Goal: Task Accomplishment & Management: Use online tool/utility

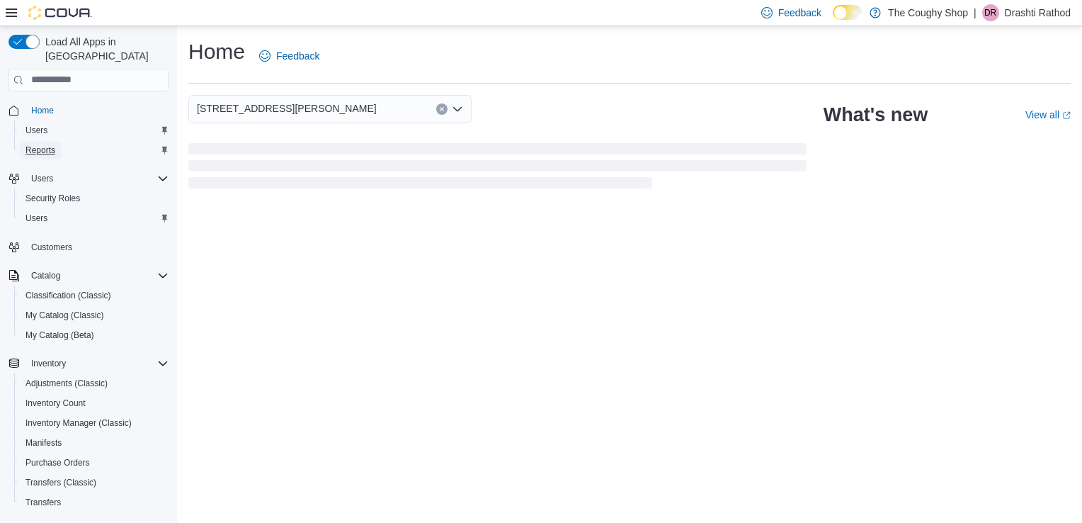
click at [28, 144] on span "Reports" at bounding box center [40, 149] width 30 height 11
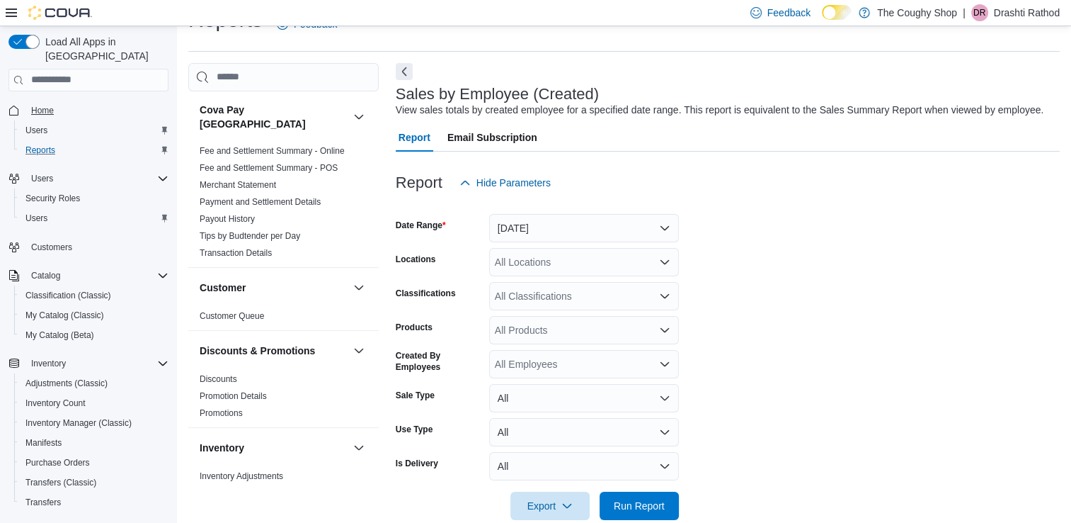
scroll to position [33, 0]
click at [42, 105] on span "Home" at bounding box center [42, 110] width 23 height 11
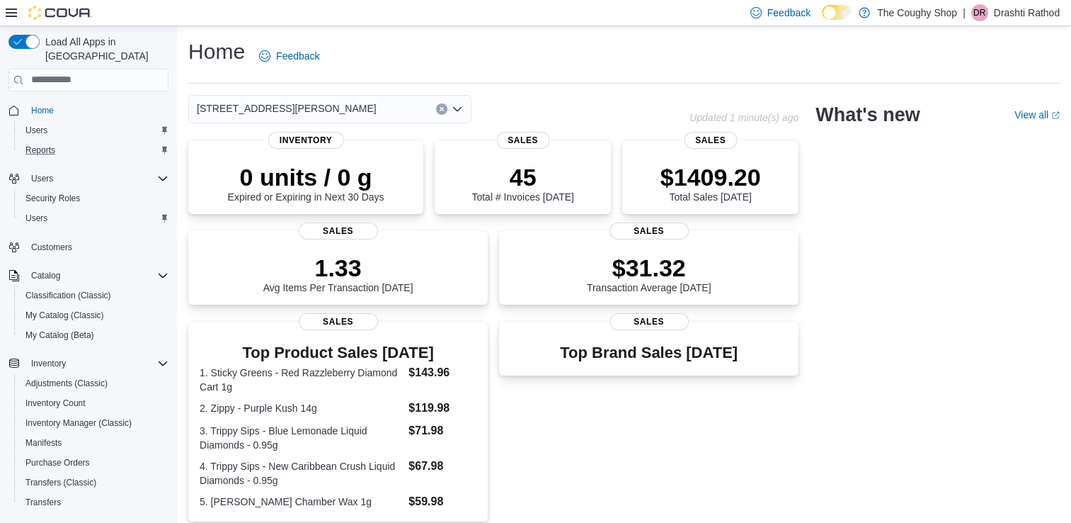
click at [38, 145] on button "Reports" at bounding box center [94, 150] width 160 height 20
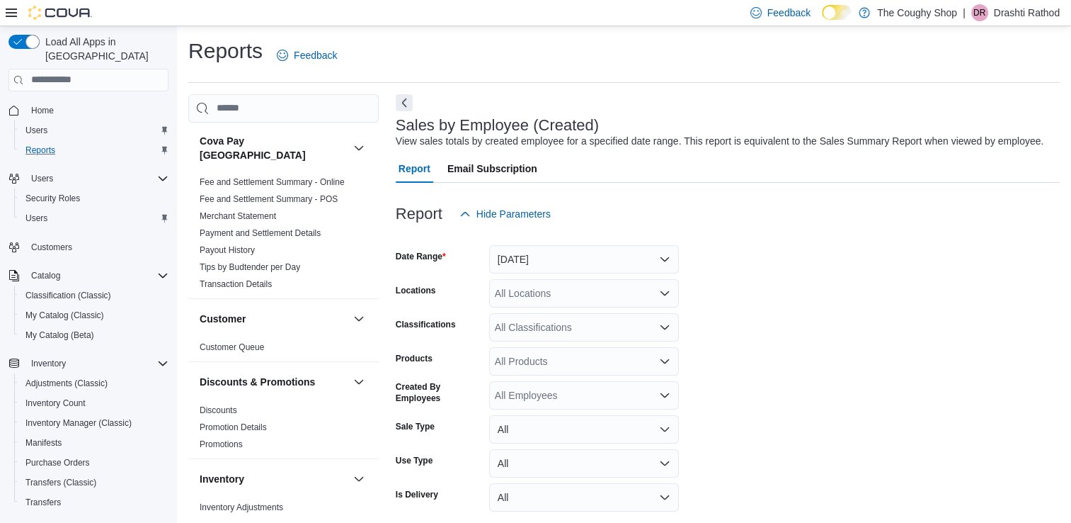
scroll to position [4, 0]
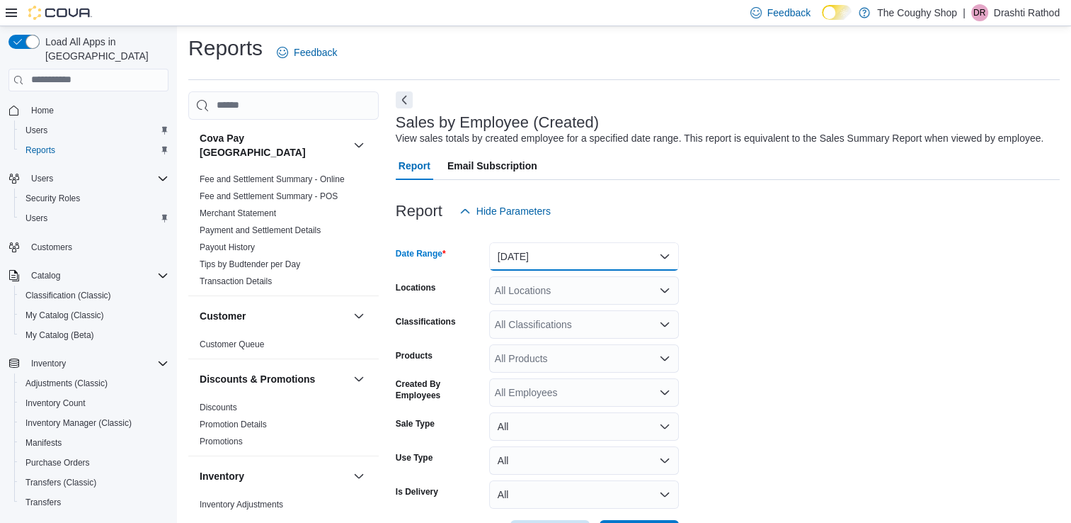
click at [538, 261] on button "Yesterday" at bounding box center [584, 256] width 190 height 28
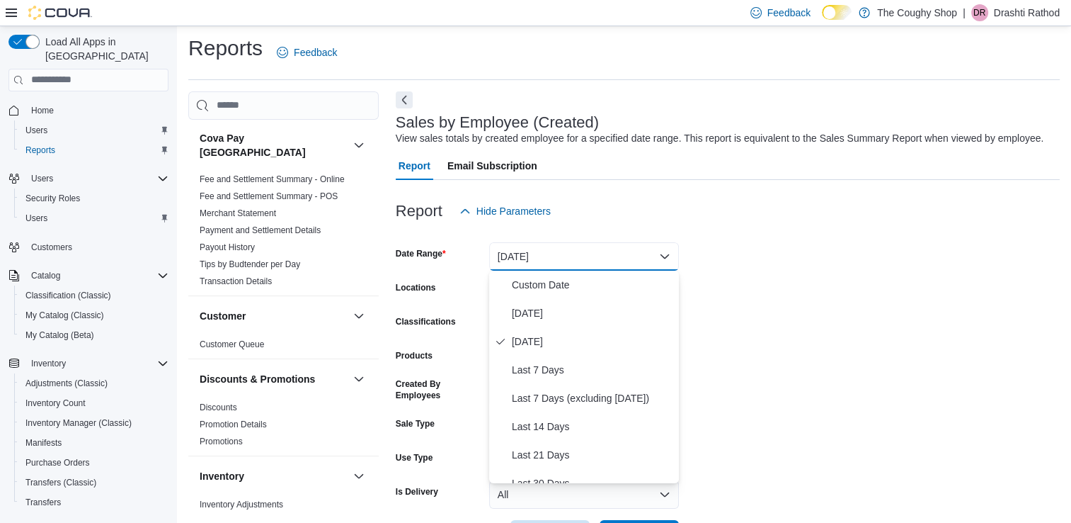
click at [827, 299] on form "Date Range Yesterday Locations All Locations Classifications All Classification…" at bounding box center [728, 386] width 664 height 323
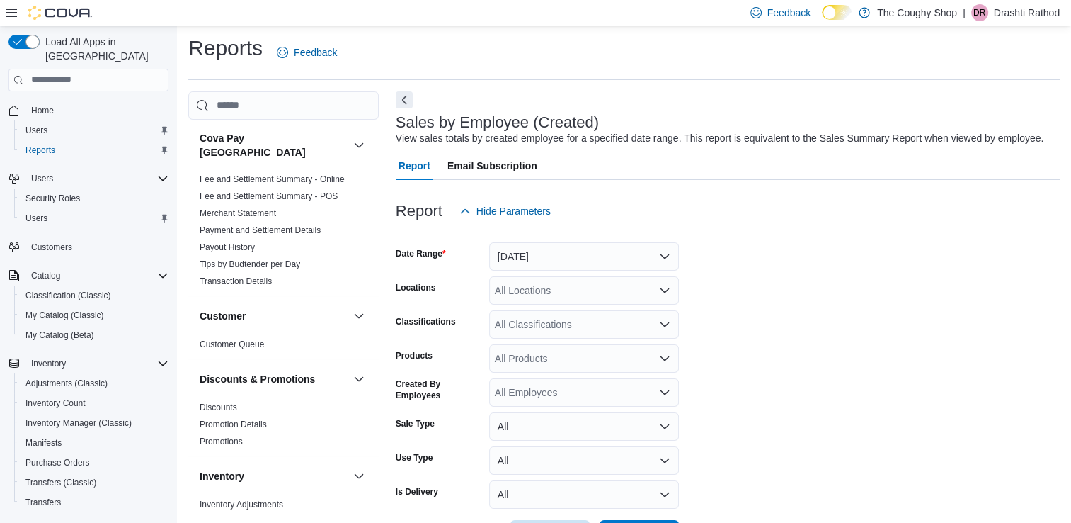
scroll to position [57, 0]
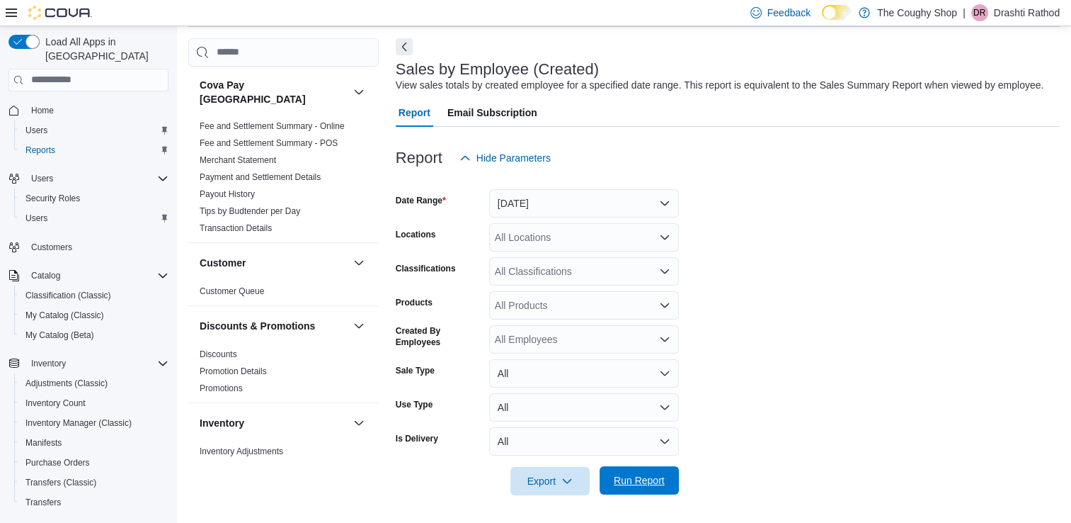
click at [637, 475] on span "Run Report" at bounding box center [639, 480] width 51 height 14
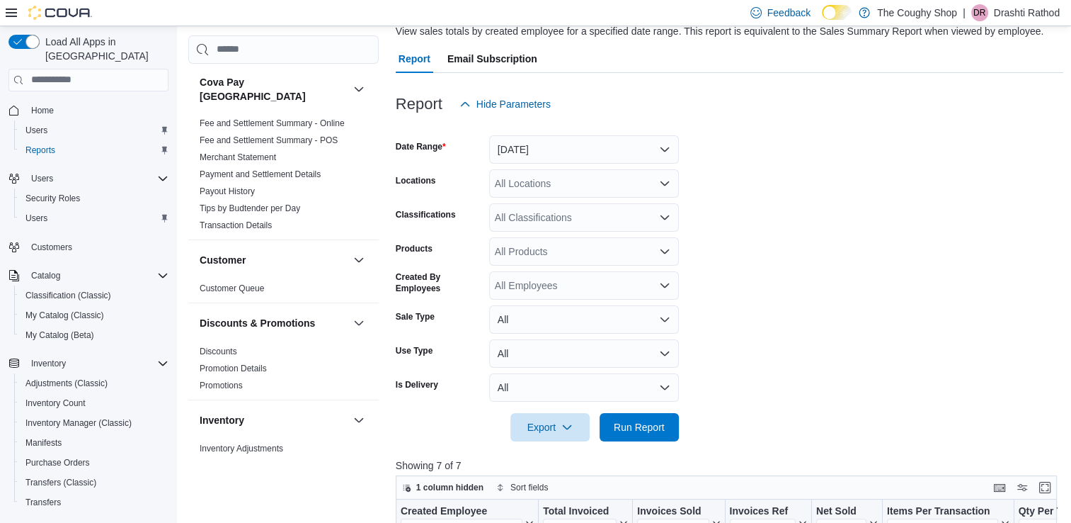
scroll to position [28, 0]
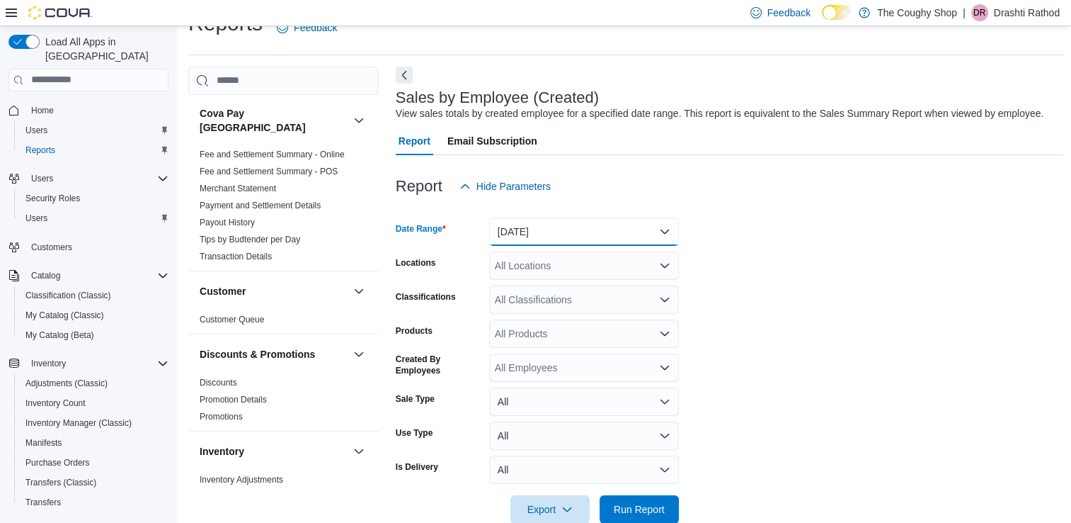
click at [547, 225] on button "Yesterday" at bounding box center [584, 231] width 190 height 28
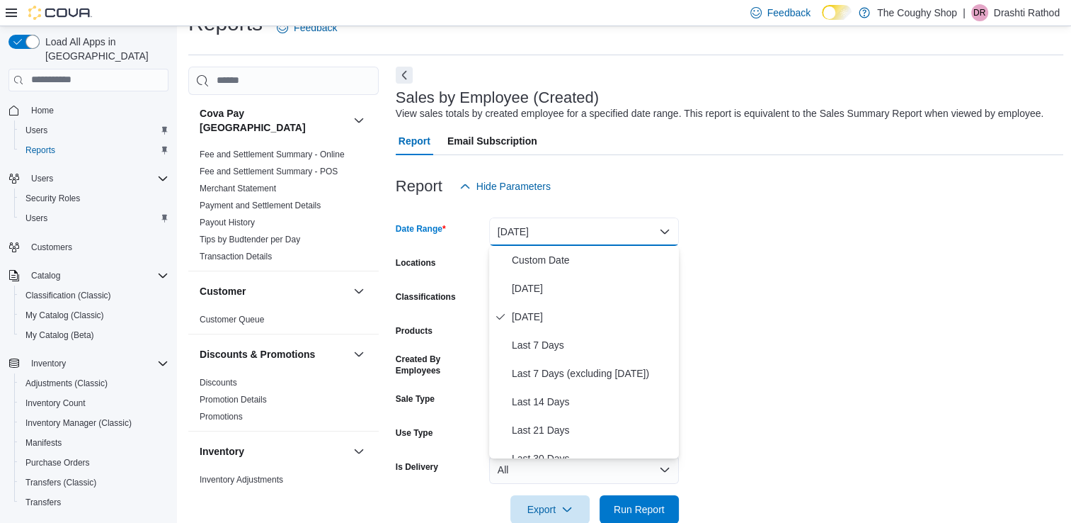
click at [547, 225] on button "Yesterday" at bounding box center [584, 231] width 190 height 28
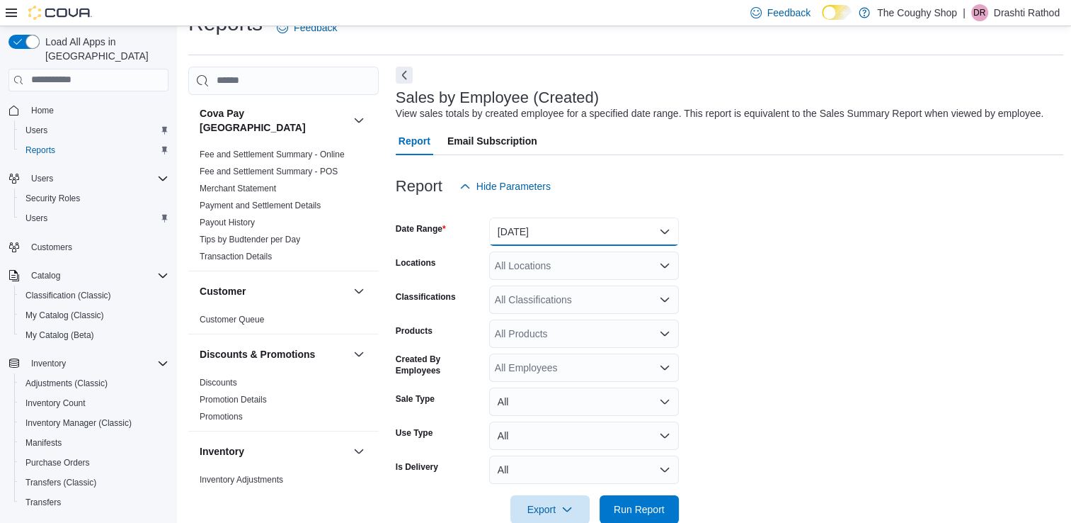
click at [547, 225] on button "Yesterday" at bounding box center [584, 231] width 190 height 28
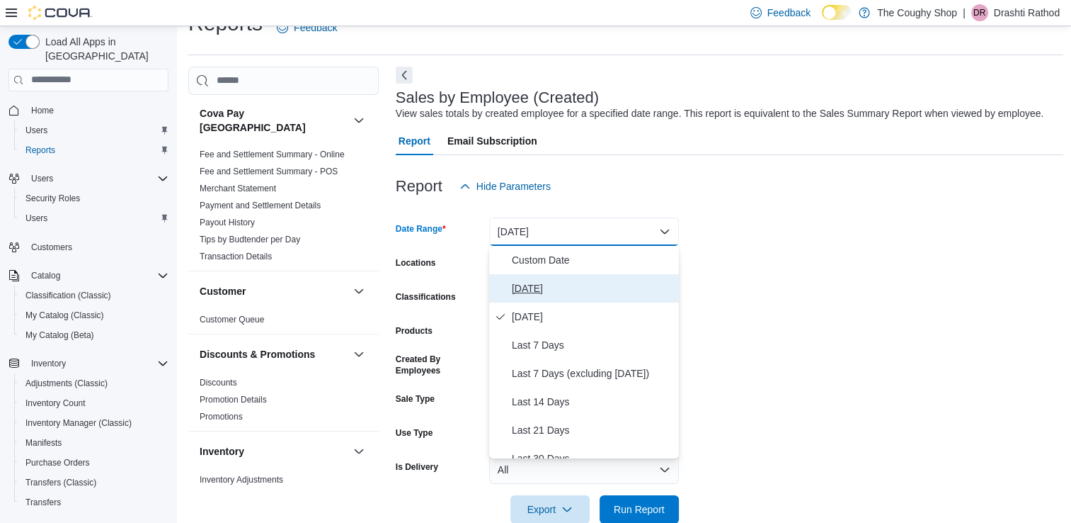
click at [547, 283] on span "Today" at bounding box center [592, 288] width 161 height 17
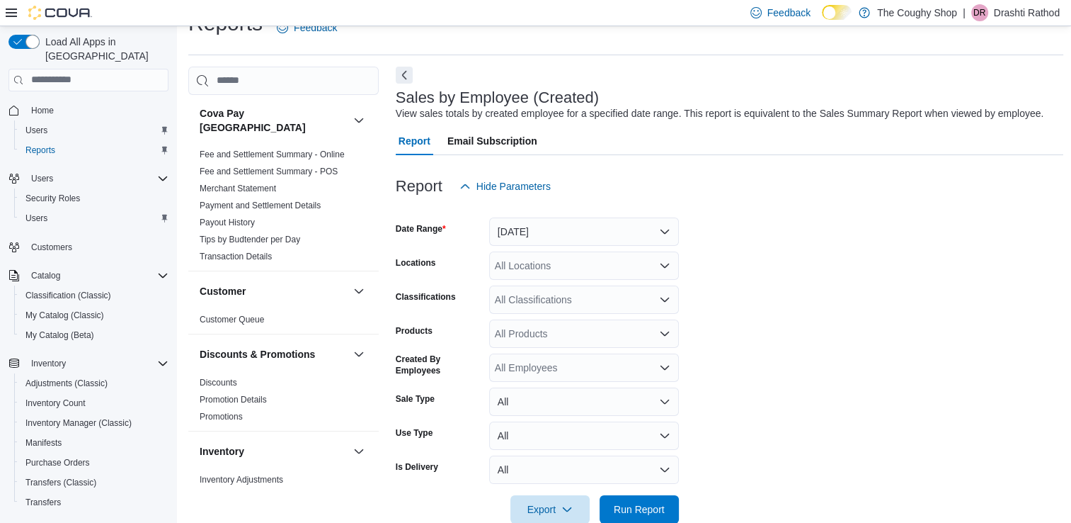
scroll to position [98, 0]
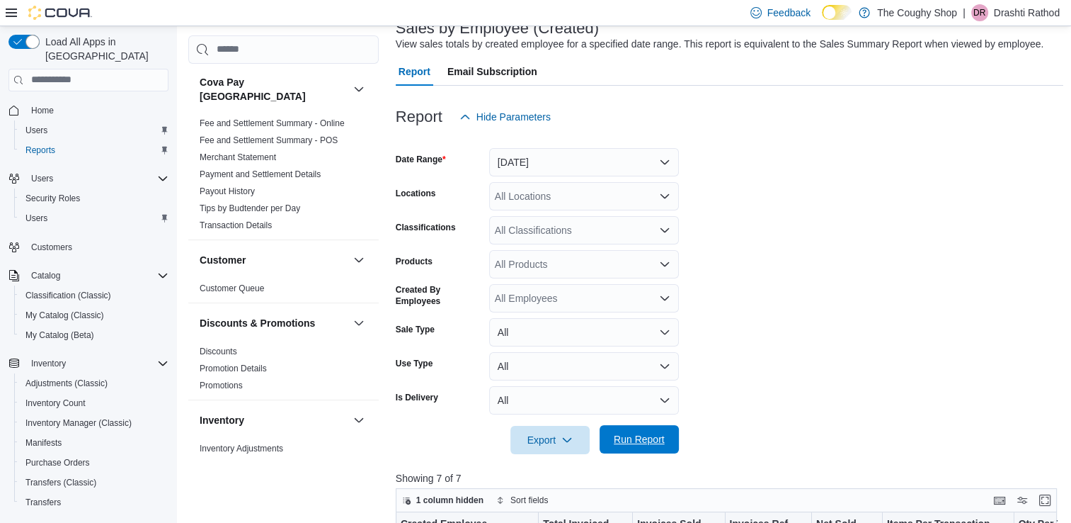
click at [627, 430] on span "Run Report" at bounding box center [639, 439] width 62 height 28
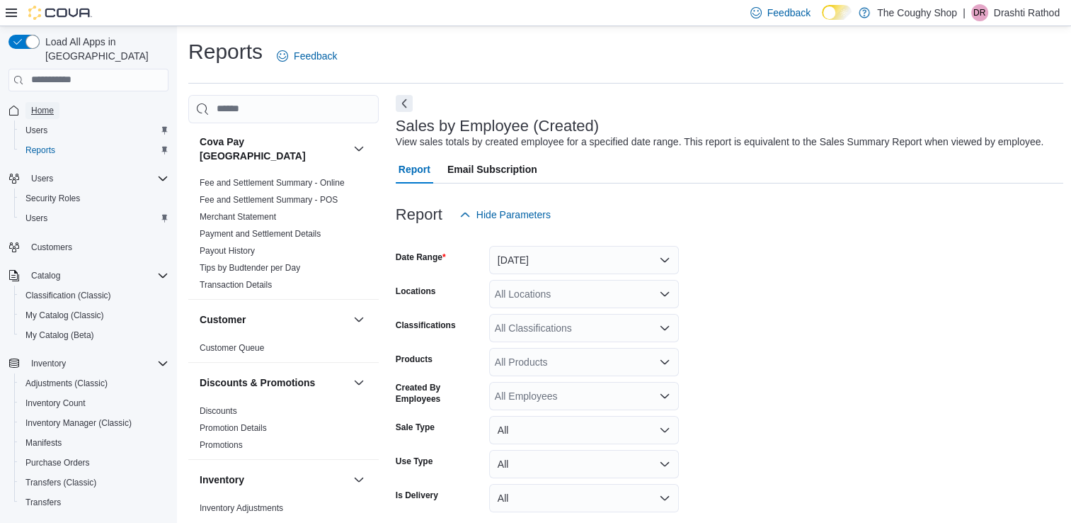
click at [51, 105] on span "Home" at bounding box center [42, 110] width 23 height 11
